Goal: Information Seeking & Learning: Learn about a topic

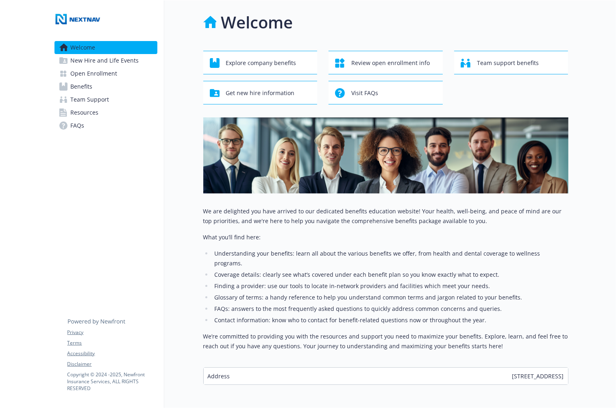
click at [102, 65] on span "New Hire and Life Events" at bounding box center [105, 60] width 68 height 13
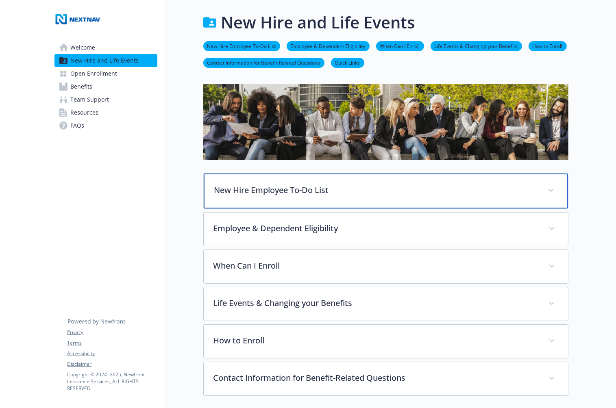
click at [315, 196] on div "New Hire Employee To-Do List" at bounding box center [386, 191] width 364 height 35
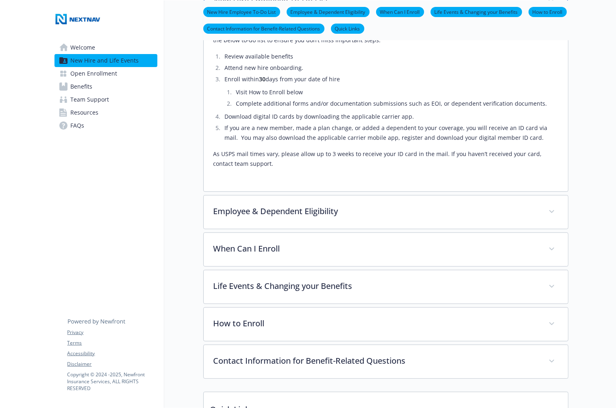
scroll to position [282, 0]
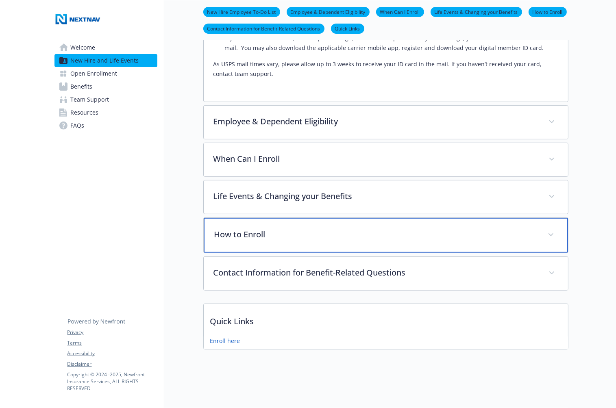
click at [309, 219] on div "How to Enroll" at bounding box center [386, 235] width 364 height 35
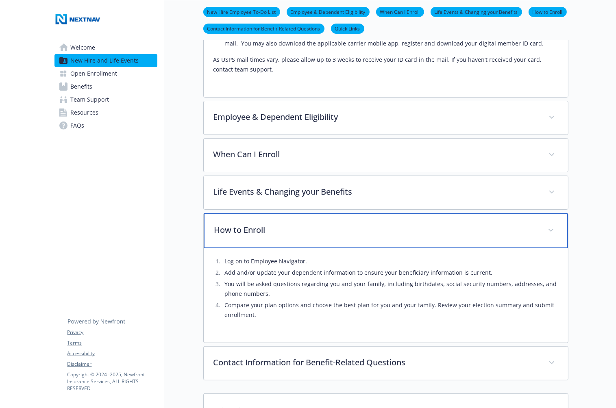
scroll to position [376, 0]
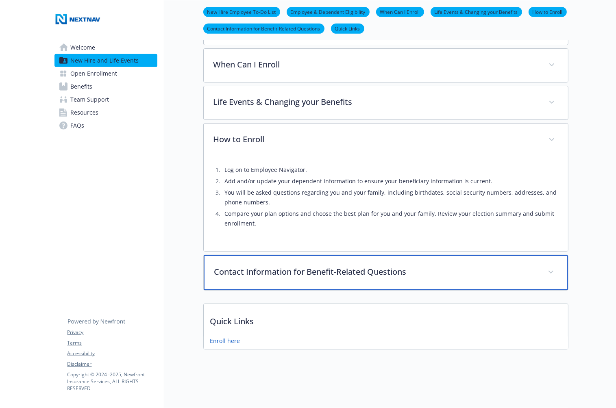
click at [308, 257] on div "Contact Information for Benefit-Related Questions" at bounding box center [386, 272] width 364 height 35
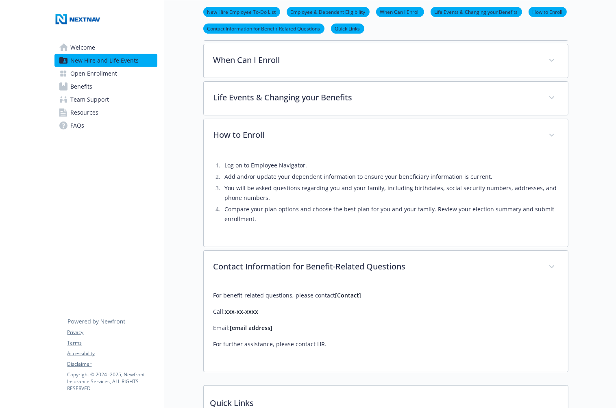
click at [95, 76] on span "Open Enrollment" at bounding box center [94, 73] width 47 height 13
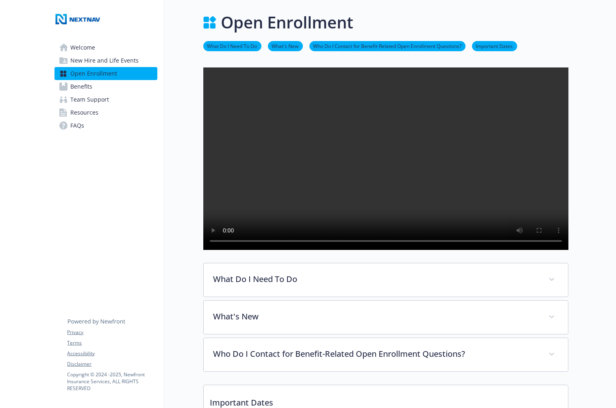
click at [260, 159] on video at bounding box center [385, 158] width 365 height 182
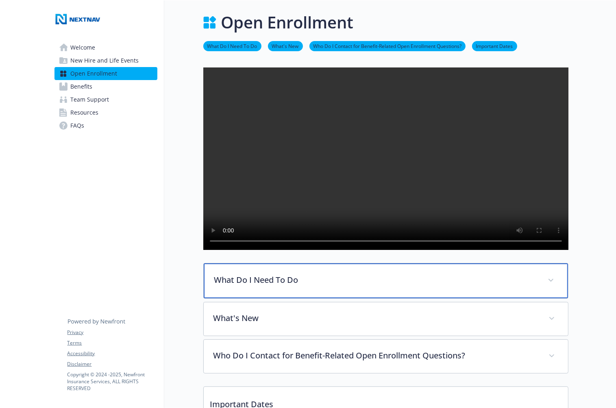
click at [337, 286] on p "What Do I Need To Do" at bounding box center [376, 280] width 324 height 12
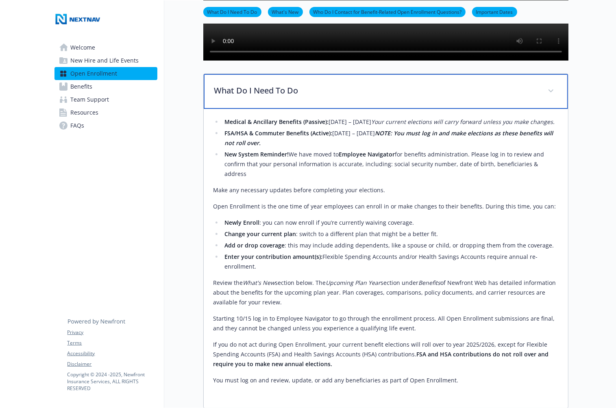
scroll to position [379, 0]
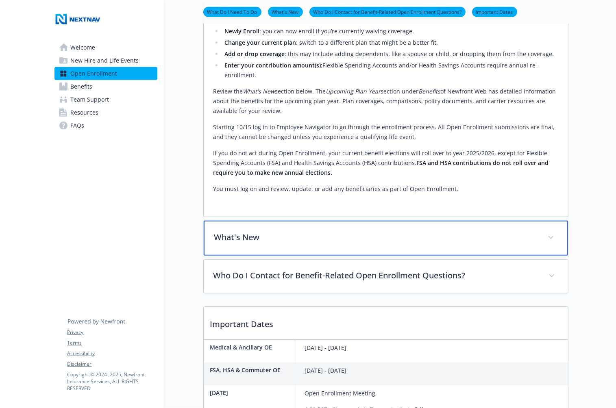
click at [310, 256] on div "What's New" at bounding box center [386, 238] width 364 height 35
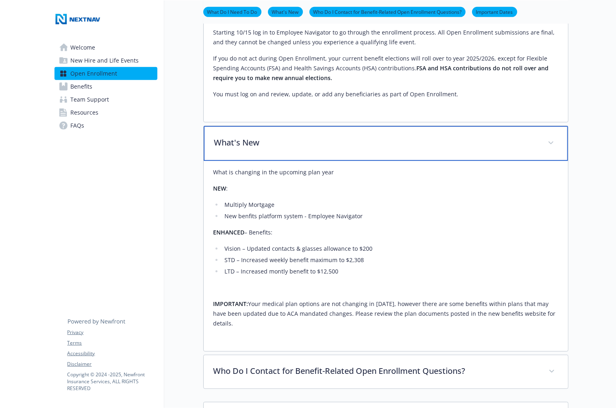
scroll to position [569, 0]
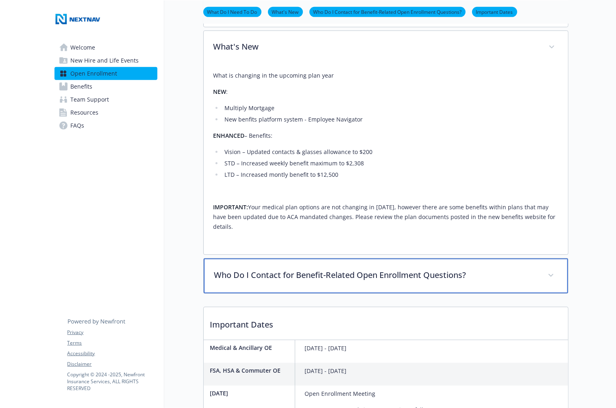
click at [321, 281] on p "Who Do I Contact for Benefit-Related Open Enrollment Questions?" at bounding box center [376, 275] width 324 height 12
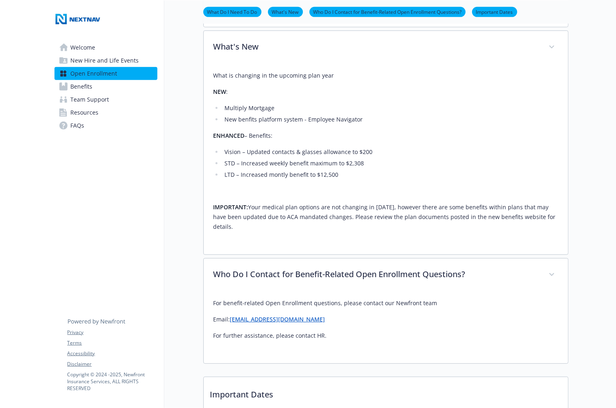
click at [75, 87] on span "Benefits" at bounding box center [82, 86] width 22 height 13
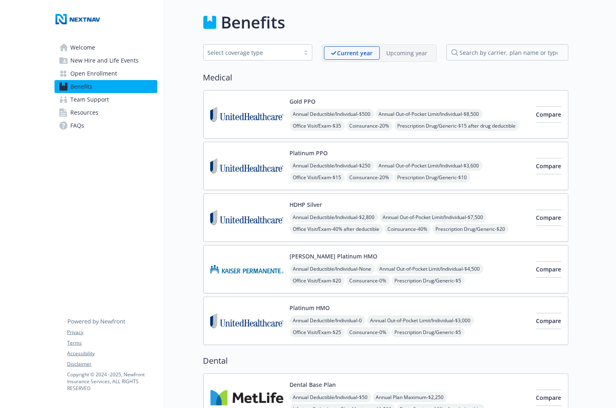
click at [406, 56] on p "Upcoming year" at bounding box center [407, 53] width 41 height 9
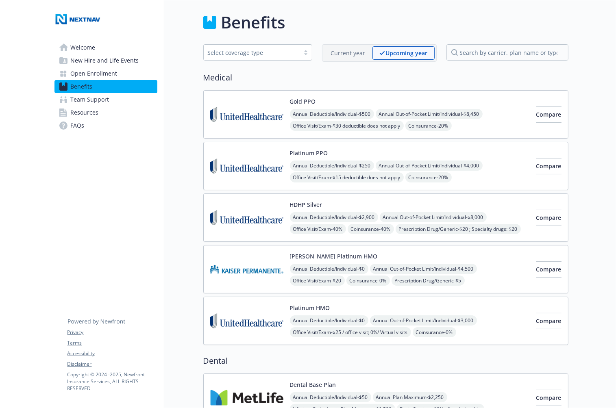
click at [358, 47] on div "Current year" at bounding box center [348, 52] width 48 height 13
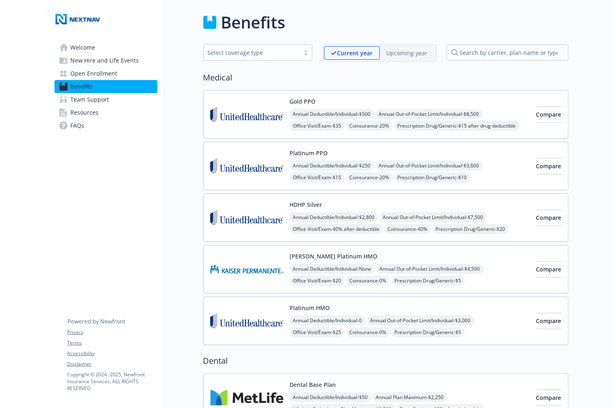
click at [400, 47] on div "Upcoming year" at bounding box center [407, 52] width 55 height 13
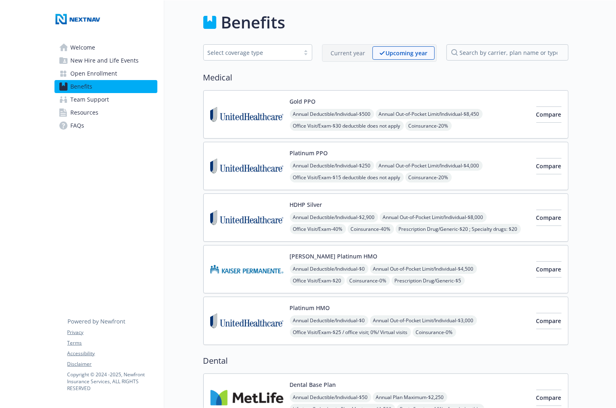
click at [355, 49] on p "Current year" at bounding box center [348, 53] width 35 height 9
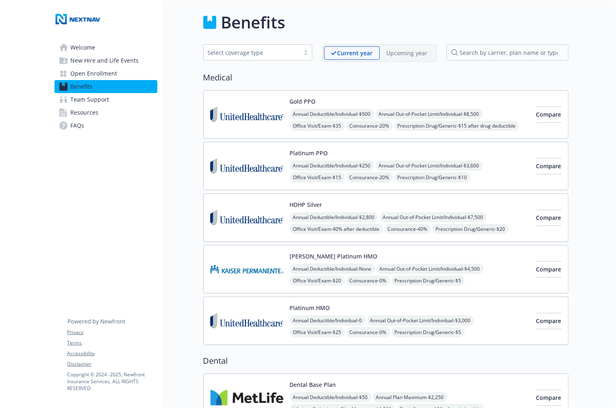
click at [404, 45] on div "Current year Upcoming year" at bounding box center [379, 52] width 115 height 17
click at [411, 54] on p "Upcoming year" at bounding box center [407, 53] width 41 height 9
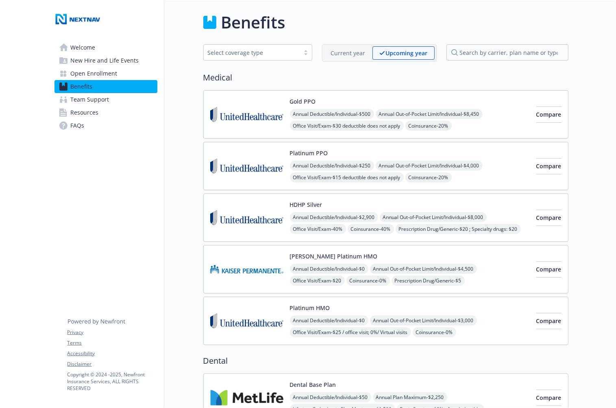
click at [336, 56] on p "Current year" at bounding box center [348, 53] width 35 height 9
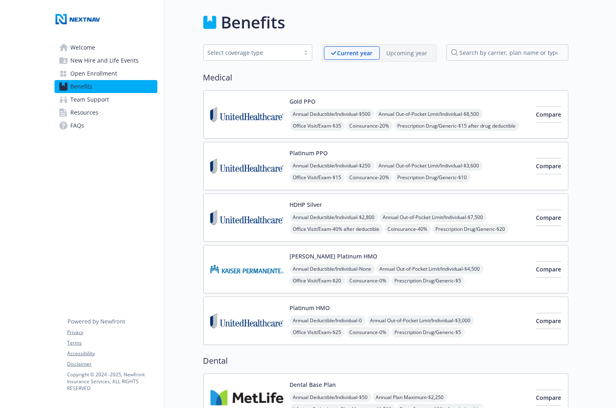
click at [406, 54] on p "Upcoming year" at bounding box center [407, 53] width 41 height 9
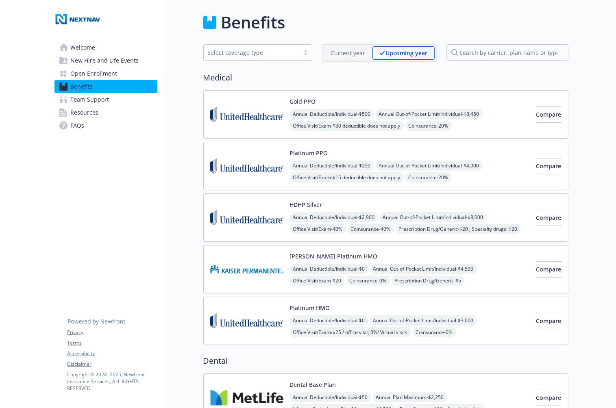
click at [343, 53] on p "Current year" at bounding box center [348, 53] width 35 height 9
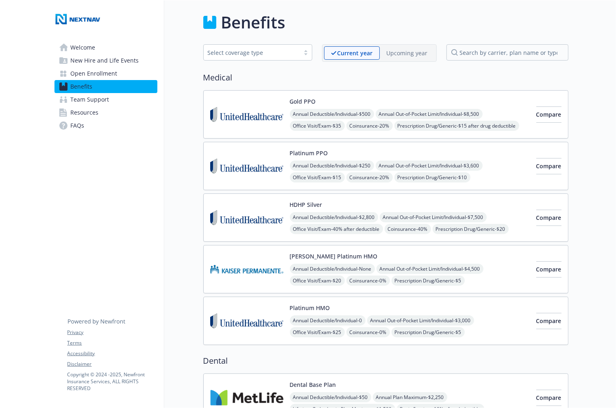
click at [421, 53] on p "Upcoming year" at bounding box center [407, 53] width 41 height 9
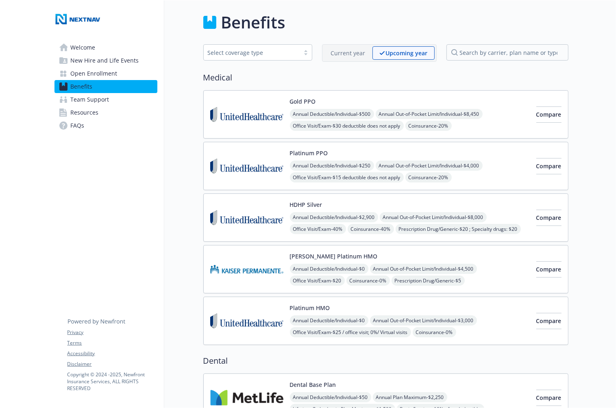
click at [344, 57] on div "Current year" at bounding box center [348, 52] width 48 height 13
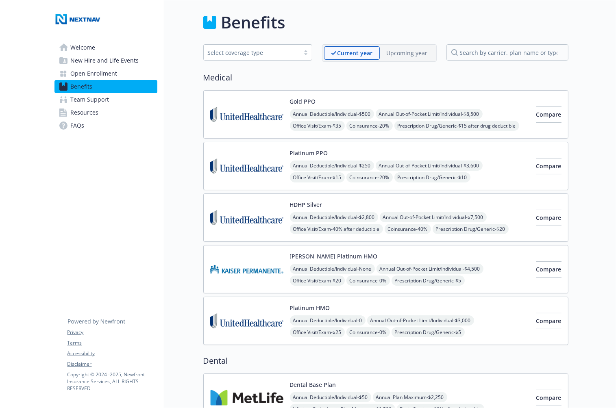
click at [395, 57] on div "Upcoming year" at bounding box center [407, 52] width 55 height 13
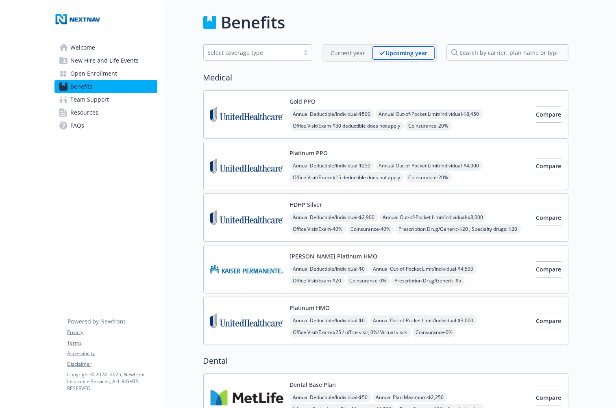
click at [337, 58] on div "Current year" at bounding box center [348, 52] width 48 height 13
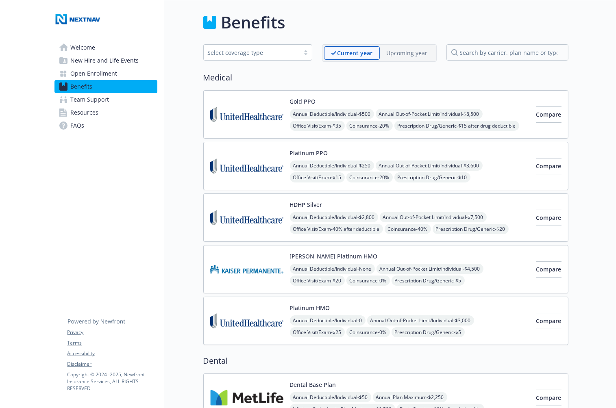
click at [397, 56] on p "Upcoming year" at bounding box center [407, 53] width 41 height 9
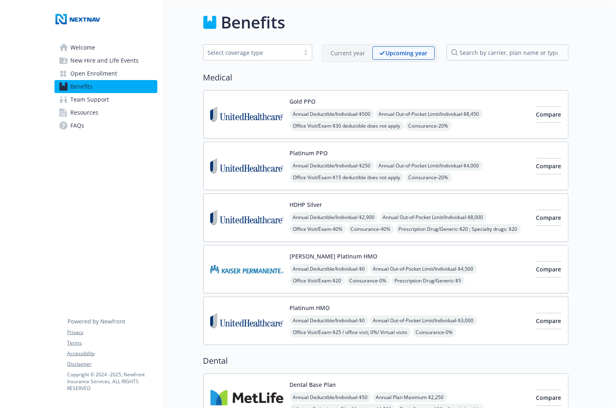
click at [339, 56] on p "Current year" at bounding box center [348, 53] width 35 height 9
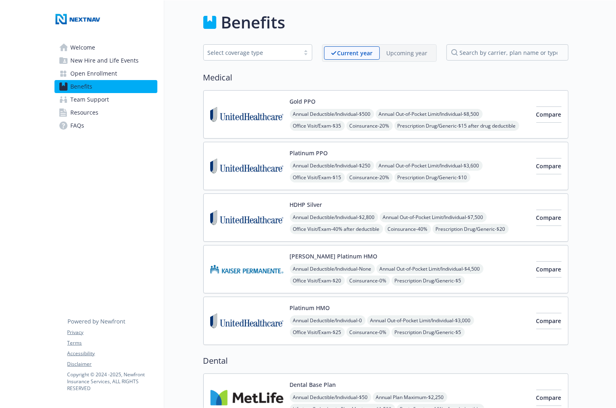
click at [411, 54] on p "Upcoming year" at bounding box center [407, 53] width 41 height 9
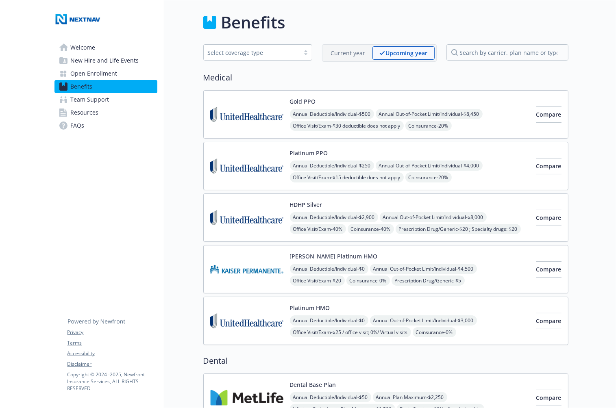
click at [331, 55] on div "Current year" at bounding box center [348, 52] width 48 height 13
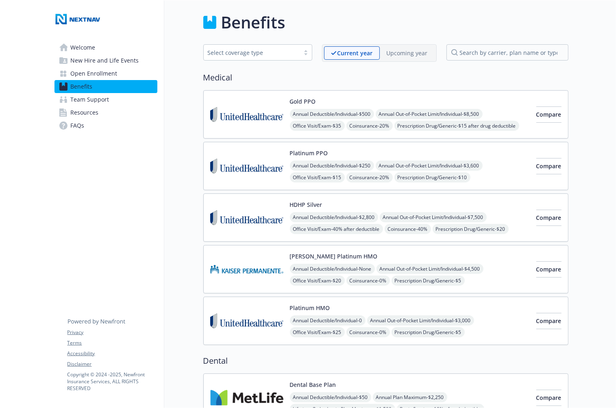
click at [401, 51] on p "Upcoming year" at bounding box center [407, 53] width 41 height 9
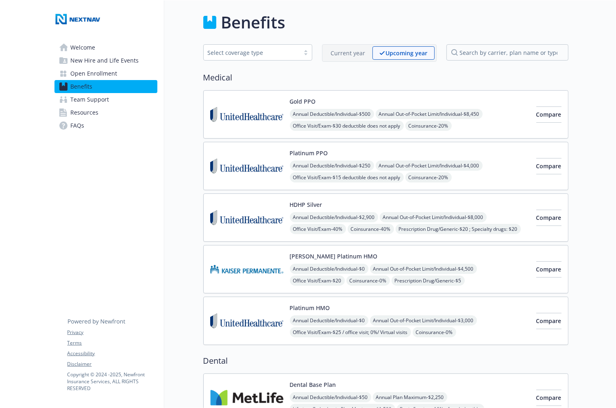
click at [334, 51] on p "Current year" at bounding box center [348, 53] width 35 height 9
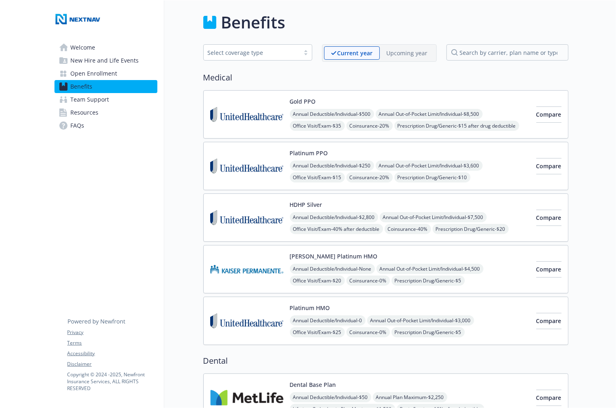
click at [399, 51] on p "Upcoming year" at bounding box center [407, 53] width 41 height 9
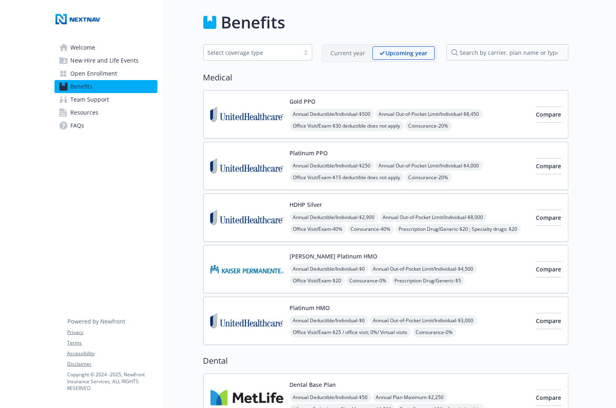
click at [101, 99] on span "Team Support" at bounding box center [90, 99] width 39 height 13
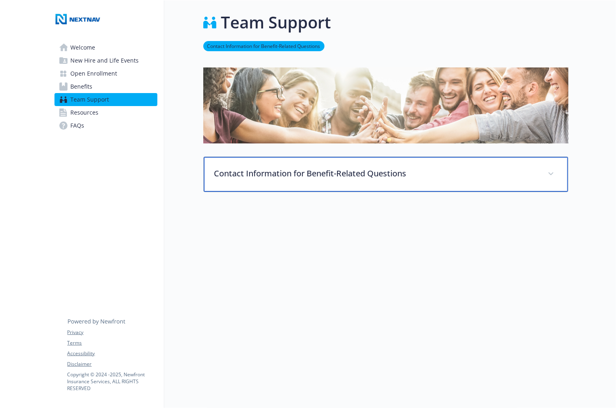
click at [355, 176] on p "Contact Information for Benefit-Related Questions" at bounding box center [376, 173] width 324 height 12
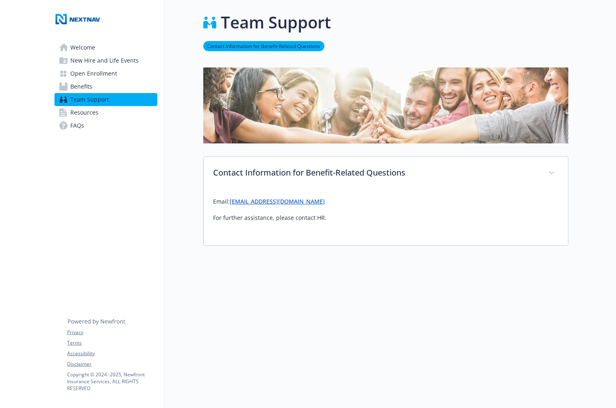
click at [87, 116] on span "Resources" at bounding box center [85, 112] width 28 height 13
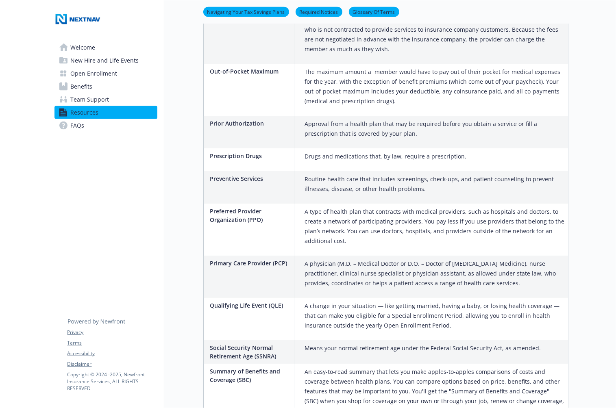
scroll to position [1275, 0]
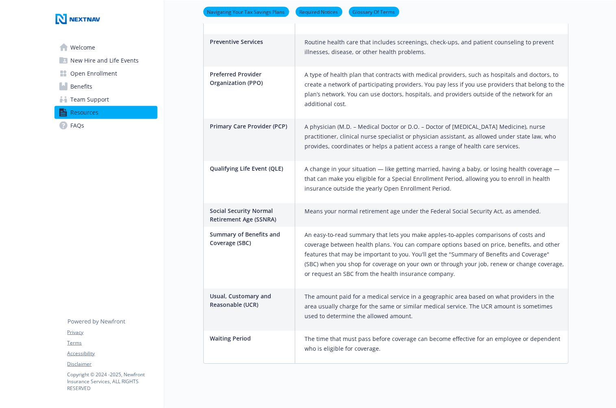
click at [75, 129] on span "FAQs" at bounding box center [78, 125] width 14 height 13
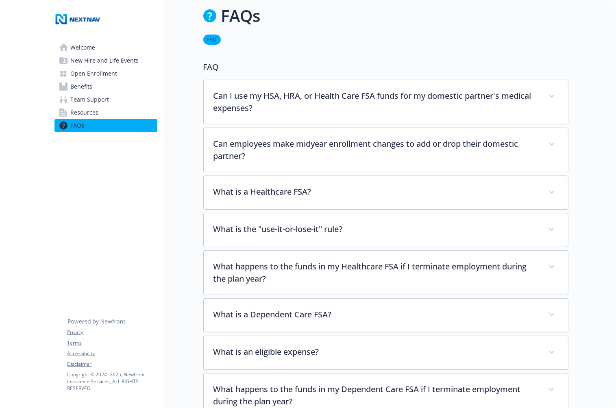
scroll to position [486, 0]
